Goal: Find specific page/section: Find specific page/section

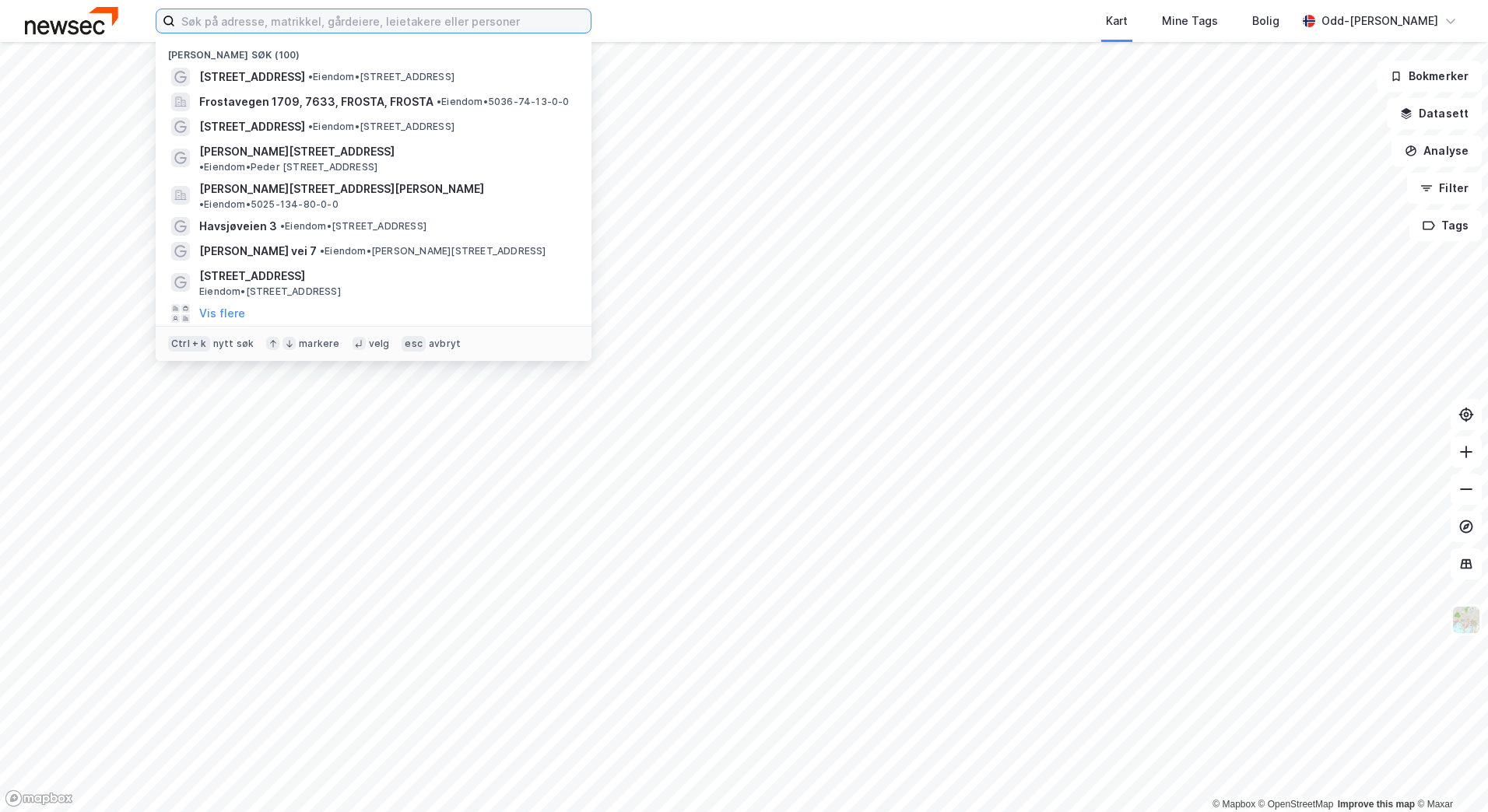
click at [249, 18] on input at bounding box center [382, 20] width 415 height 24
paste input "Tennisveien 8"
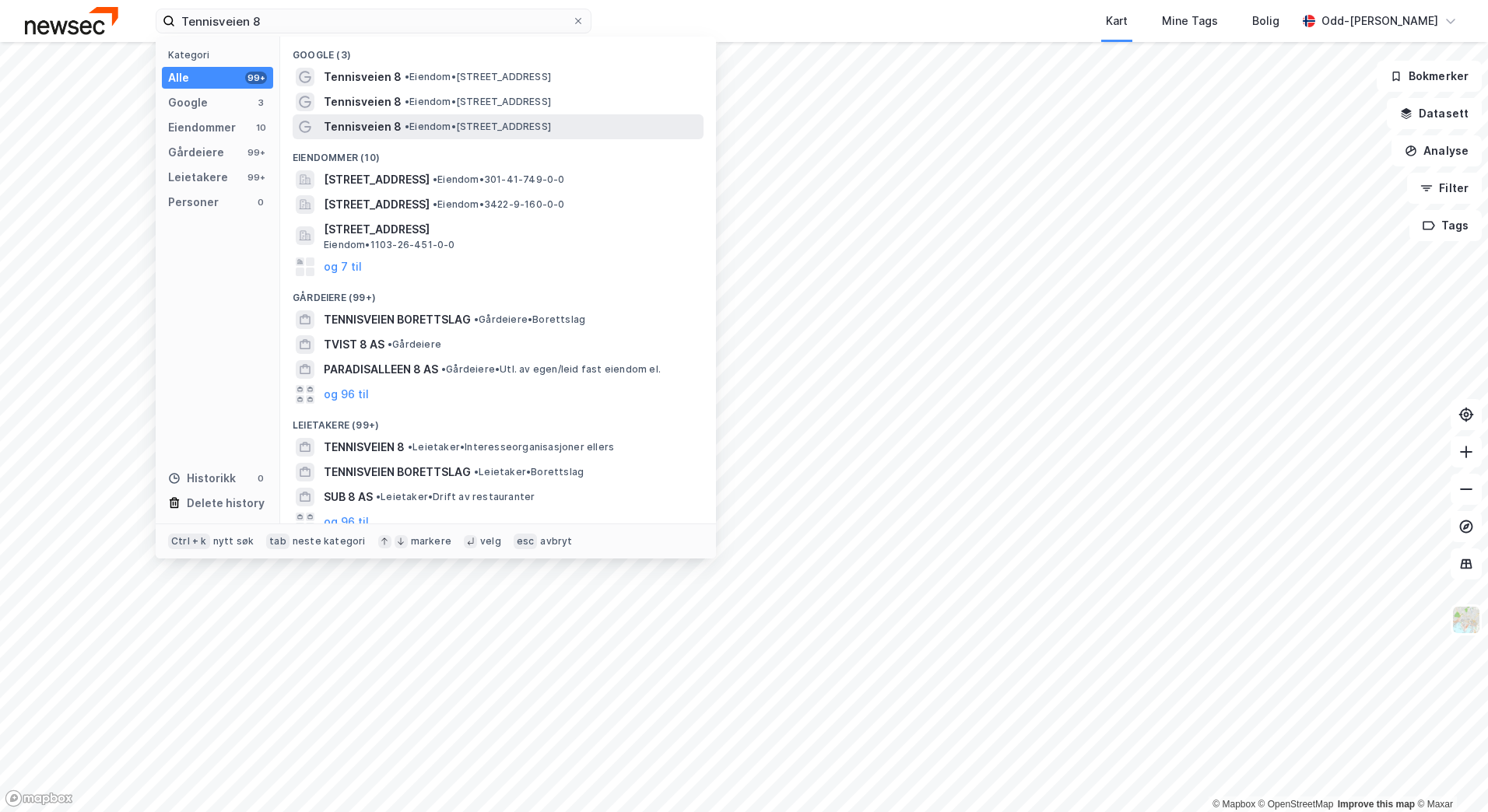
click at [332, 128] on span "Tennisveien 8" at bounding box center [362, 127] width 78 height 19
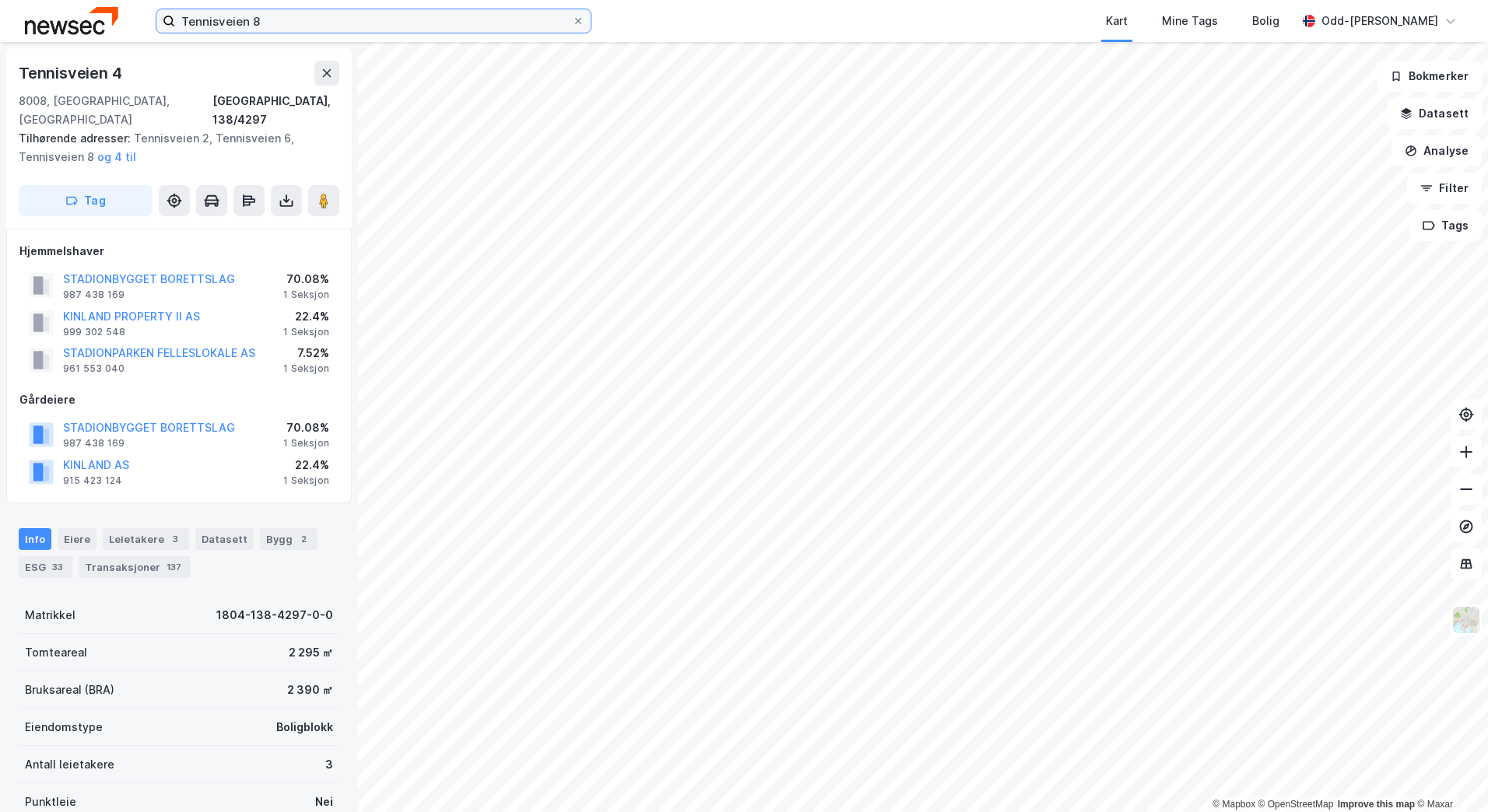
click at [337, 24] on input "Tennisveien 8" at bounding box center [373, 20] width 397 height 24
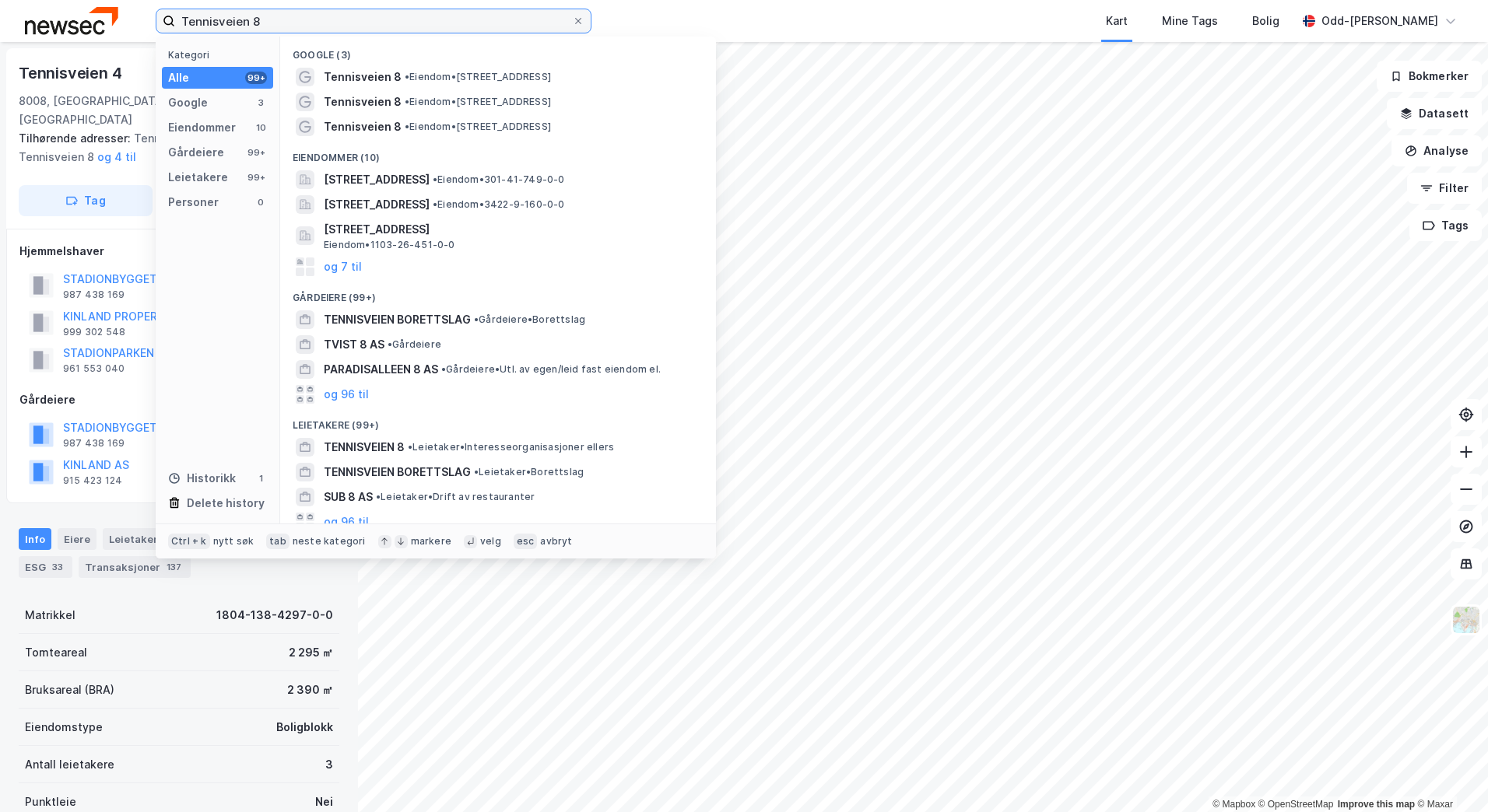
drag, startPoint x: 206, startPoint y: 21, endPoint x: 118, endPoint y: 29, distance: 88.4
click at [118, 29] on div "Tennisveien 8 Kategori Alle 99+ Google 3 Eiendommer 10 Gårdeiere 99+ Leietakere…" at bounding box center [744, 20] width 1488 height 42
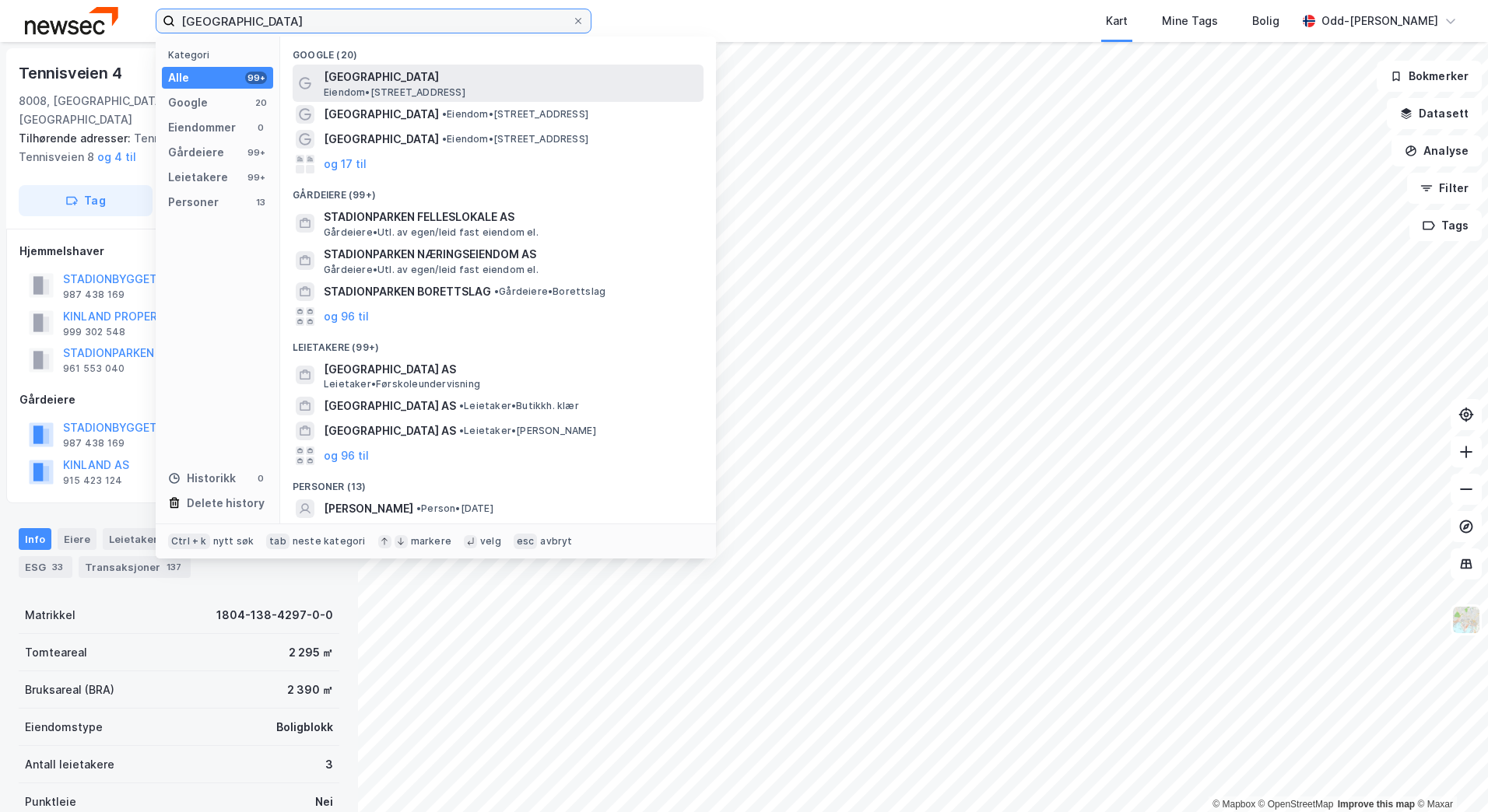
type input "[GEOGRAPHIC_DATA]"
click at [391, 86] on span "Eiendom • [STREET_ADDRESS]" at bounding box center [394, 92] width 142 height 12
